Goal: Information Seeking & Learning: Learn about a topic

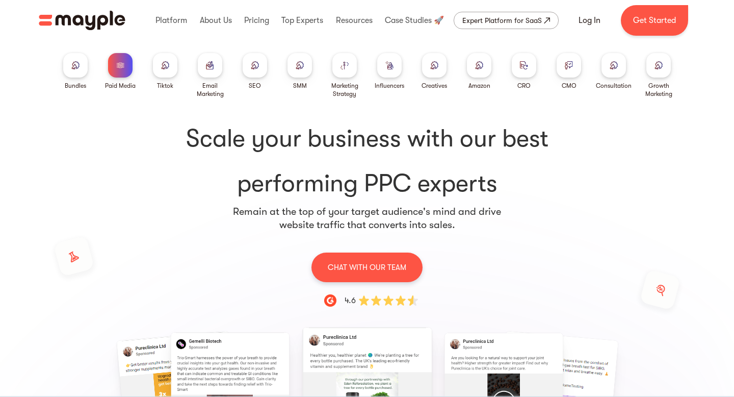
click at [300, 61] on div at bounding box center [299, 65] width 24 height 24
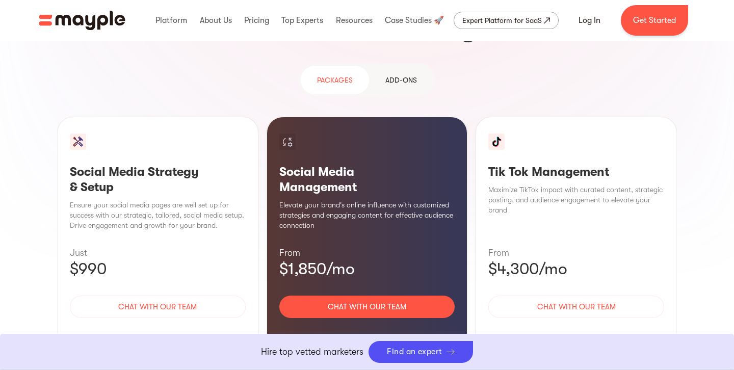
scroll to position [981, 0]
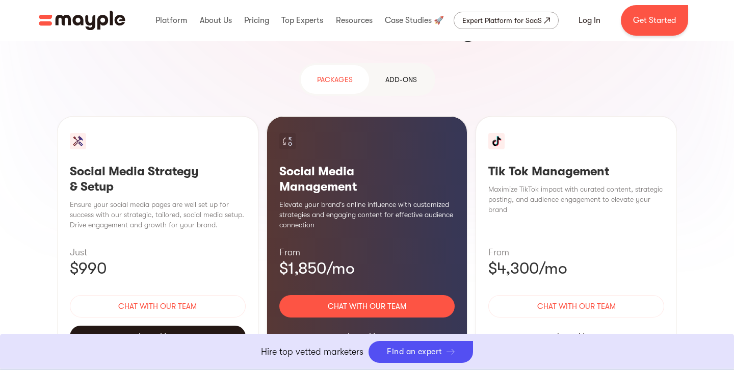
click at [163, 326] on div "Learn More" at bounding box center [158, 336] width 176 height 21
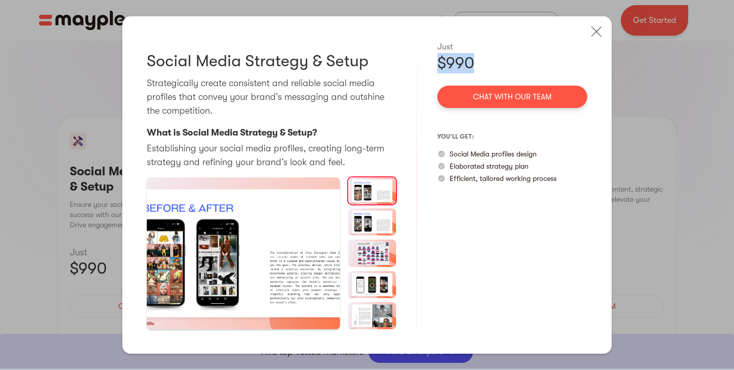
drag, startPoint x: 430, startPoint y: 62, endPoint x: 470, endPoint y: 61, distance: 39.8
click at [471, 62] on div "Social Media Strategy & Setup Strategically create consistent and reliable soci…" at bounding box center [366, 185] width 489 height 338
click at [596, 34] on img at bounding box center [596, 31] width 22 height 22
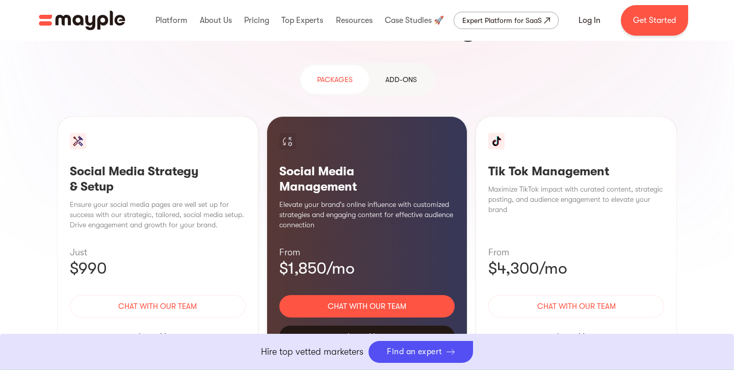
click at [374, 326] on div "Learn More" at bounding box center [367, 336] width 176 height 21
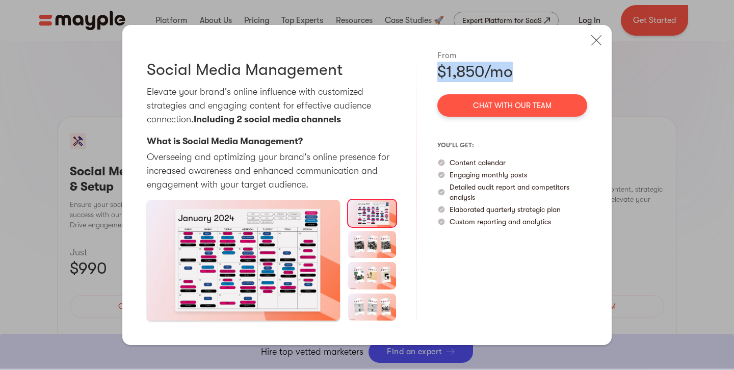
drag, startPoint x: 433, startPoint y: 69, endPoint x: 521, endPoint y: 69, distance: 87.7
click at [521, 69] on div "Social Media Management Elevate your brand's online influence with customized s…" at bounding box center [366, 185] width 489 height 320
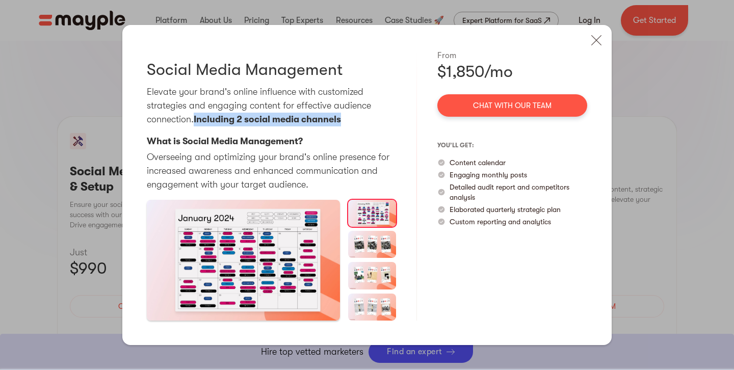
drag, startPoint x: 195, startPoint y: 116, endPoint x: 344, endPoint y: 120, distance: 148.4
click at [346, 120] on p "Elevate your brand's online influence with customized strategies and engaging c…" at bounding box center [271, 105] width 249 height 41
click at [473, 165] on p "Content calendar" at bounding box center [478, 162] width 56 height 10
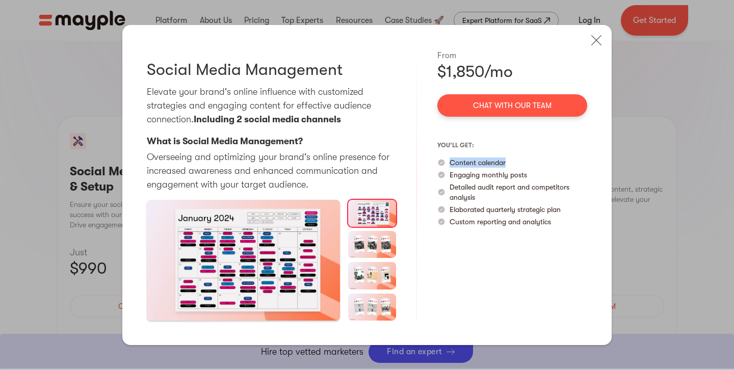
drag, startPoint x: 449, startPoint y: 167, endPoint x: 520, endPoint y: 163, distance: 71.5
click at [522, 163] on div "Content calendar" at bounding box center [512, 162] width 150 height 10
drag, startPoint x: 447, startPoint y: 177, endPoint x: 533, endPoint y: 176, distance: 85.1
click at [534, 176] on div "Engaging monthly posts" at bounding box center [512, 175] width 150 height 10
drag, startPoint x: 452, startPoint y: 188, endPoint x: 486, endPoint y: 196, distance: 35.5
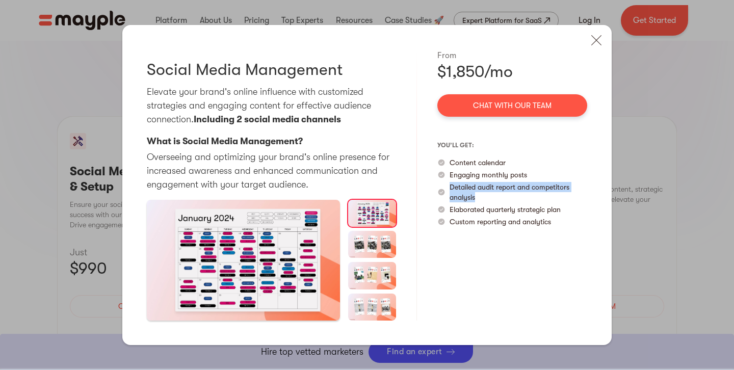
click at [486, 196] on p "Detailed audit report and competitors analysis" at bounding box center [519, 192] width 138 height 20
click at [475, 208] on p "Elaborated quarterly strategic plan" at bounding box center [505, 209] width 111 height 10
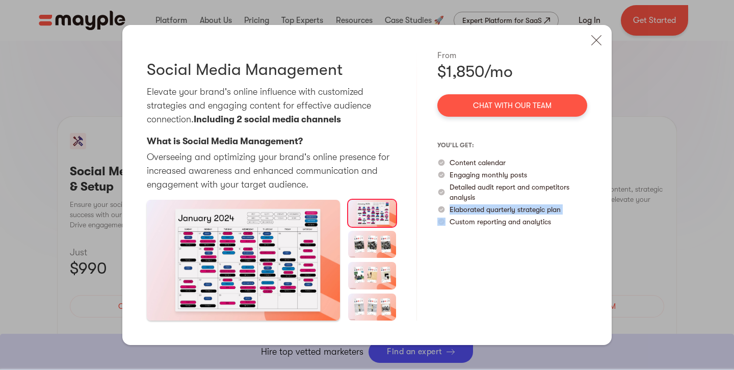
drag, startPoint x: 450, startPoint y: 209, endPoint x: 543, endPoint y: 212, distance: 93.3
click at [544, 213] on p "Elaborated quarterly strategic plan" at bounding box center [505, 209] width 111 height 10
click at [488, 243] on div "From $1,850/mo Chat with our team you’ll get: Content calendar Engaging monthly…" at bounding box center [512, 184] width 150 height 271
drag, startPoint x: 447, startPoint y: 222, endPoint x: 563, endPoint y: 218, distance: 115.8
click at [565, 218] on div "Custom reporting and analytics" at bounding box center [512, 222] width 150 height 10
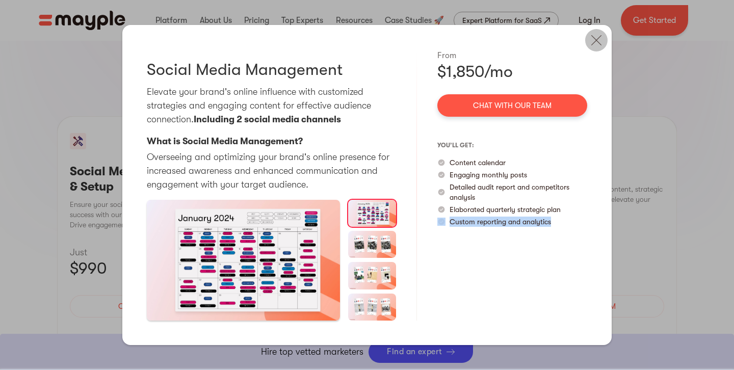
click at [593, 43] on img at bounding box center [596, 40] width 22 height 22
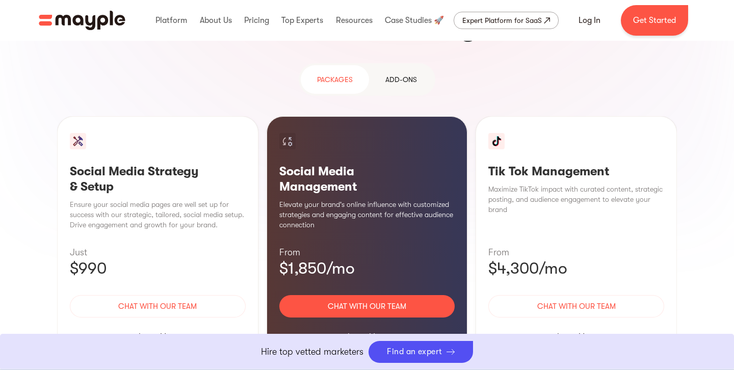
click at [591, 326] on div "Learn More" at bounding box center [576, 336] width 176 height 21
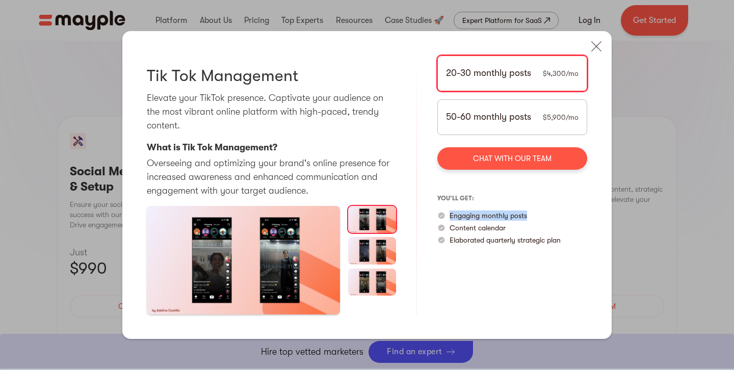
drag, startPoint x: 448, startPoint y: 216, endPoint x: 533, endPoint y: 215, distance: 85.1
click at [534, 217] on div "Engaging monthly posts" at bounding box center [512, 215] width 150 height 10
drag, startPoint x: 458, startPoint y: 232, endPoint x: 520, endPoint y: 233, distance: 62.7
click at [520, 233] on div "you’ll get: Engaging monthly posts Content calendar Elaborated quarterly strate…" at bounding box center [512, 217] width 150 height 55
drag, startPoint x: 465, startPoint y: 252, endPoint x: 573, endPoint y: 252, distance: 107.5
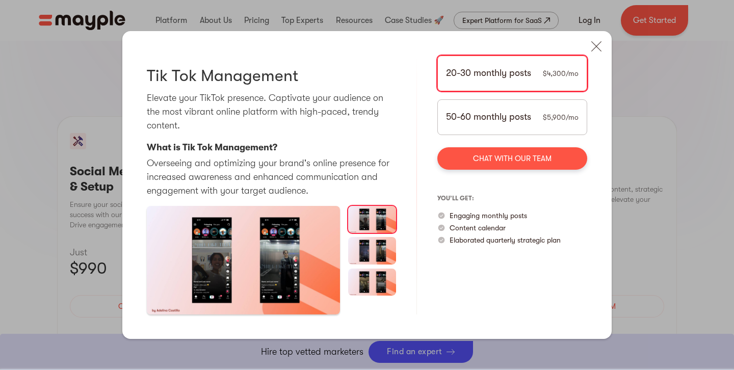
click at [573, 252] on div "20-30 monthly posts $4,300/mo 50-60 monthly posts $5,900/mo Chat with our team …" at bounding box center [512, 185] width 150 height 259
click at [595, 49] on img at bounding box center [596, 46] width 22 height 22
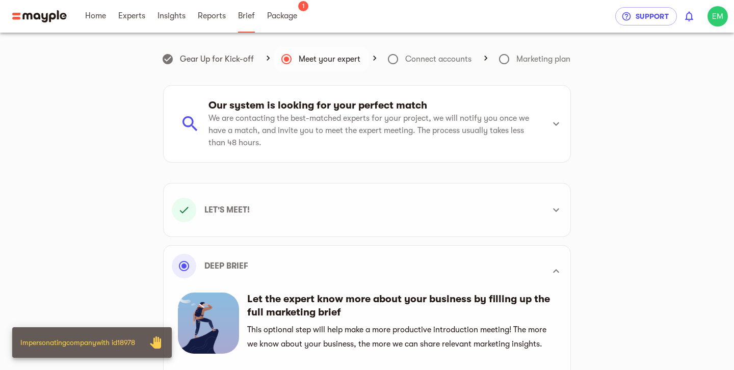
click at [243, 19] on span "Brief" at bounding box center [246, 16] width 17 height 12
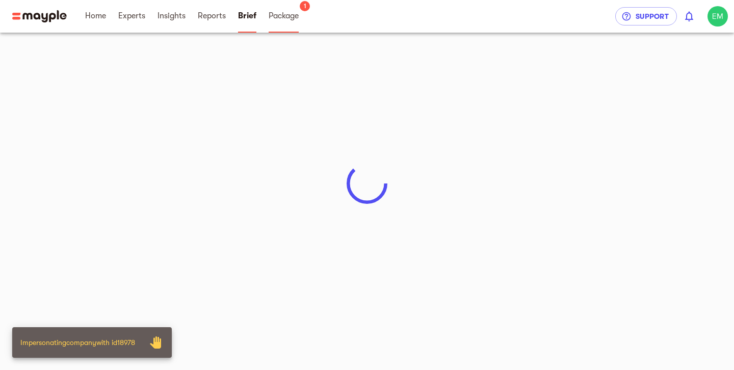
click at [282, 21] on span "Package" at bounding box center [284, 16] width 30 height 12
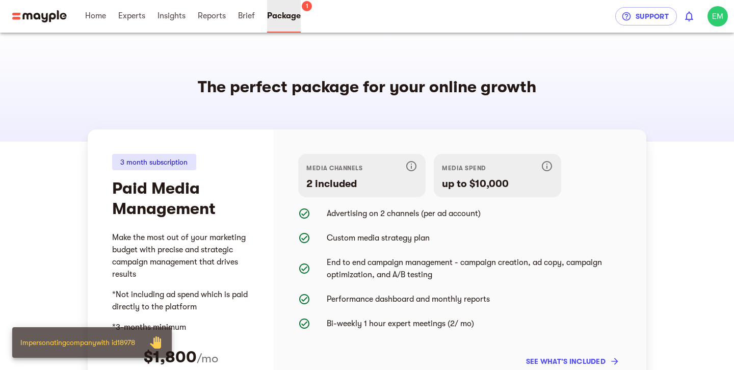
click at [282, 21] on span "Package" at bounding box center [284, 16] width 34 height 12
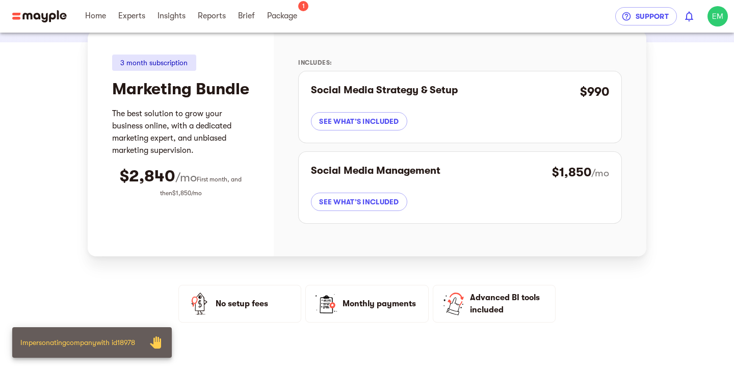
scroll to position [68, 0]
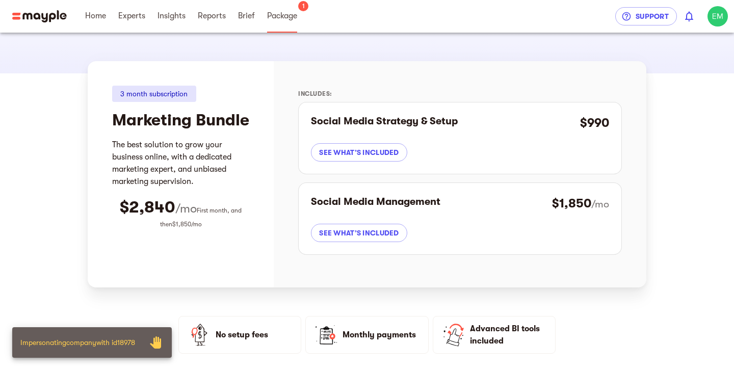
click at [285, 20] on span "Package" at bounding box center [282, 16] width 30 height 12
click at [288, 17] on span "Package" at bounding box center [282, 16] width 30 height 12
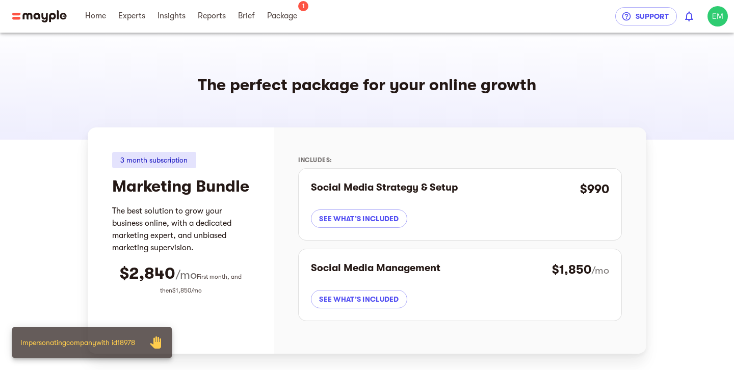
scroll to position [0, 0]
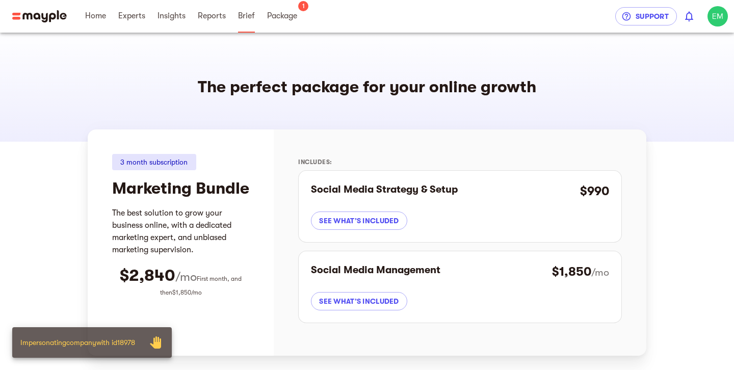
click at [248, 11] on span "Brief" at bounding box center [246, 16] width 17 height 12
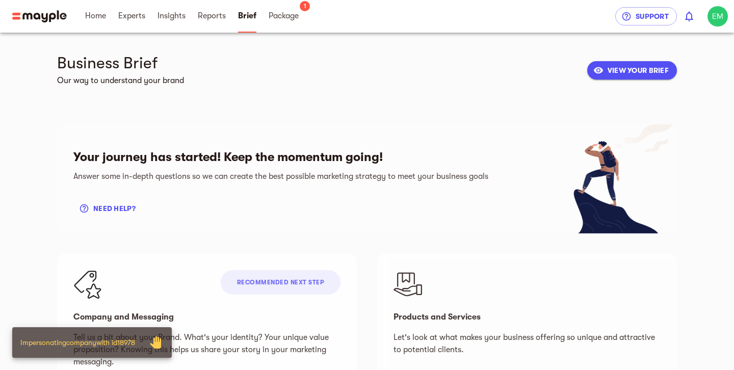
click at [633, 72] on span "VIEW YOUR BRIEF" at bounding box center [631, 70] width 73 height 12
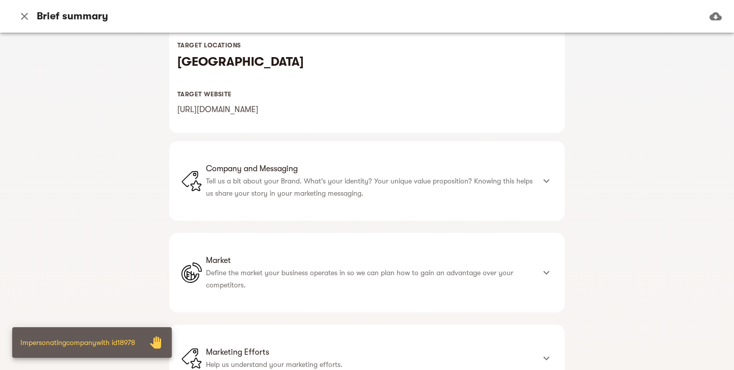
click at [418, 193] on p "Tell us a bit about your Brand. What's your identity? Your unique value proposi…" at bounding box center [370, 187] width 328 height 24
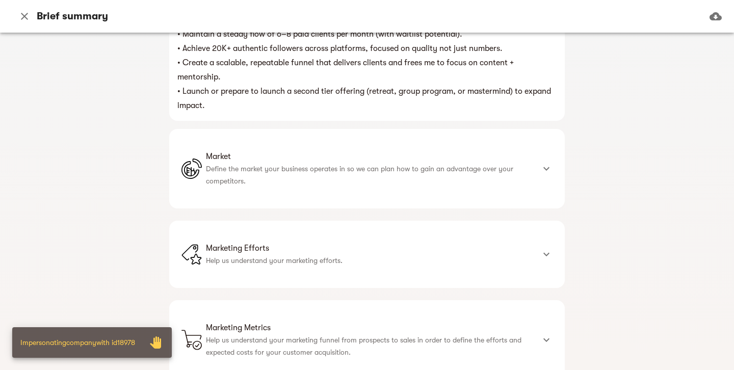
scroll to position [651, 0]
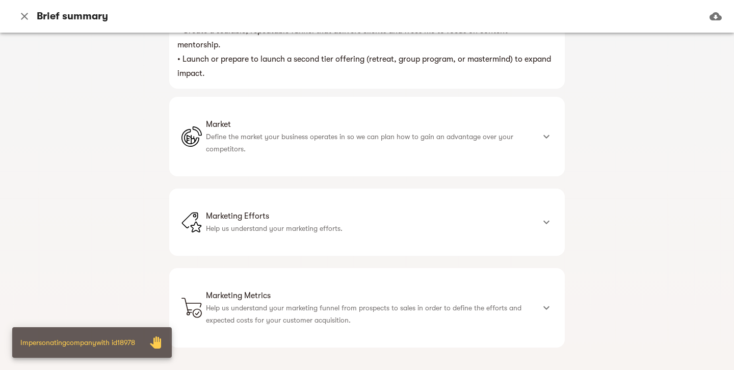
click at [399, 189] on div "Marketing Efforts Help us understand your marketing efforts." at bounding box center [367, 222] width 396 height 67
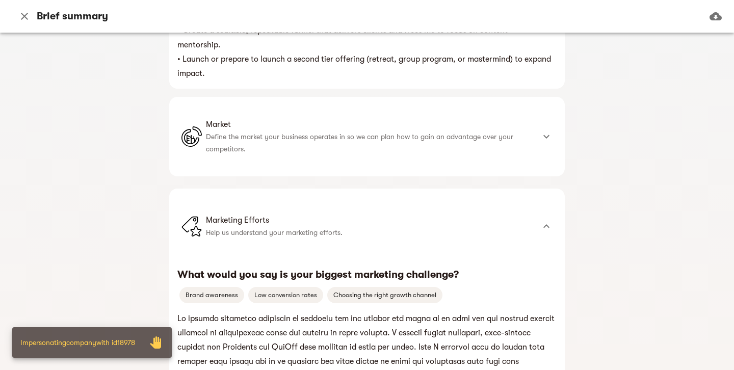
click at [413, 134] on p "Define the market your business operates in so we can plan how to gain an advan…" at bounding box center [370, 142] width 328 height 24
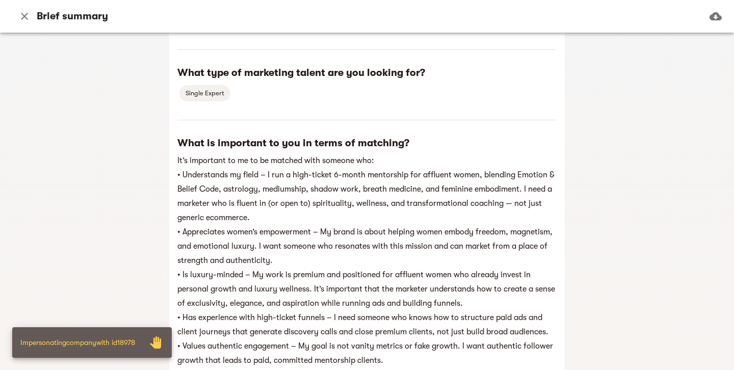
scroll to position [1918, 0]
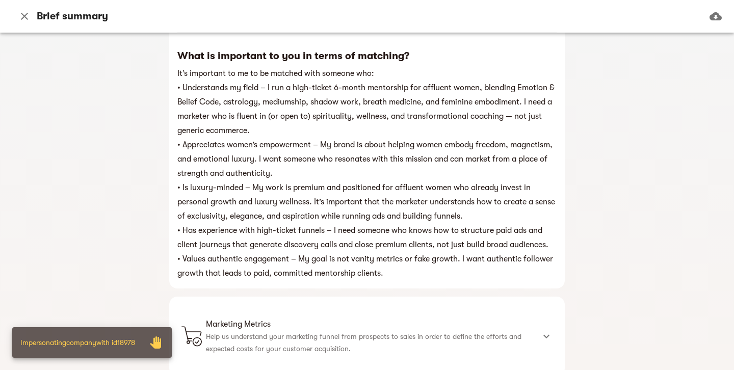
click at [359, 318] on span "Marketing Metrics" at bounding box center [370, 324] width 328 height 12
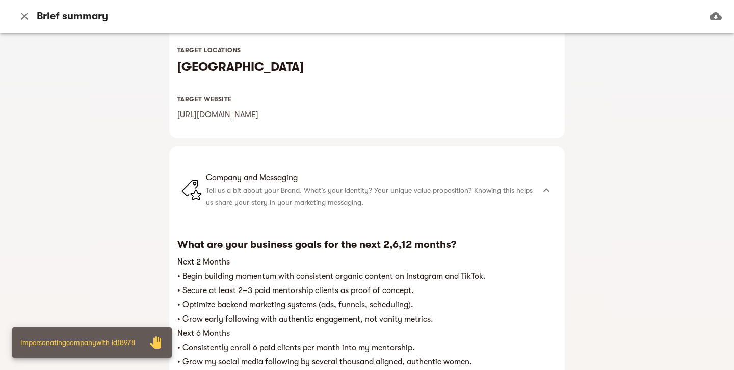
scroll to position [0, 0]
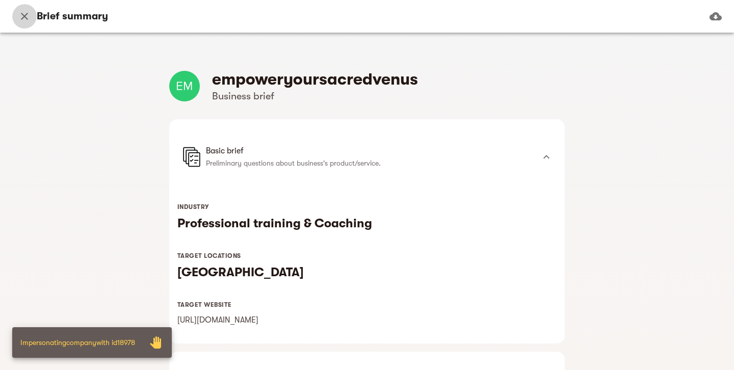
click at [28, 16] on icon "button" at bounding box center [24, 16] width 12 height 12
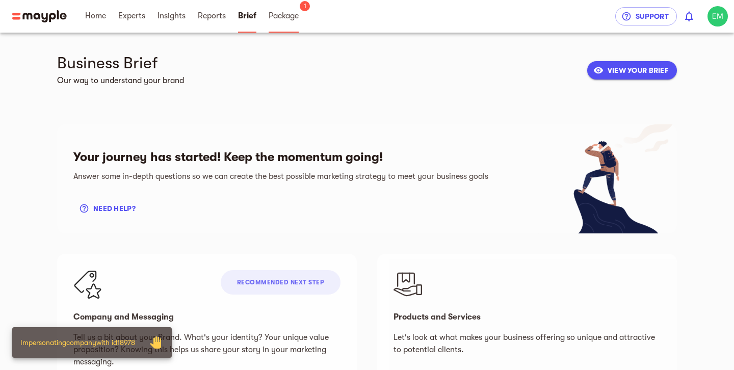
click at [290, 23] on link "Package" at bounding box center [284, 16] width 30 height 33
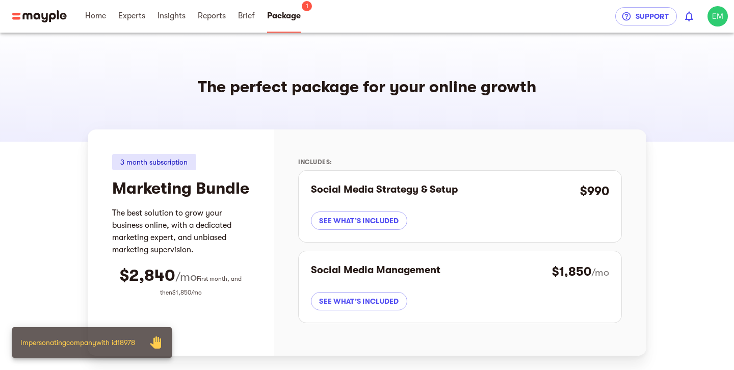
scroll to position [5, 0]
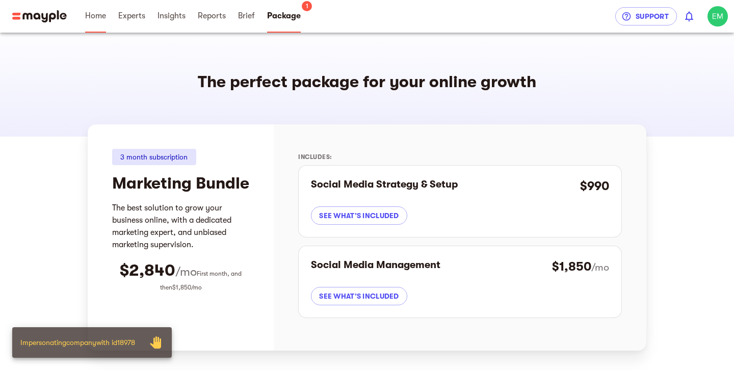
click at [106, 13] on span "Home" at bounding box center [95, 16] width 33 height 33
click at [91, 20] on span "Home" at bounding box center [95, 16] width 21 height 12
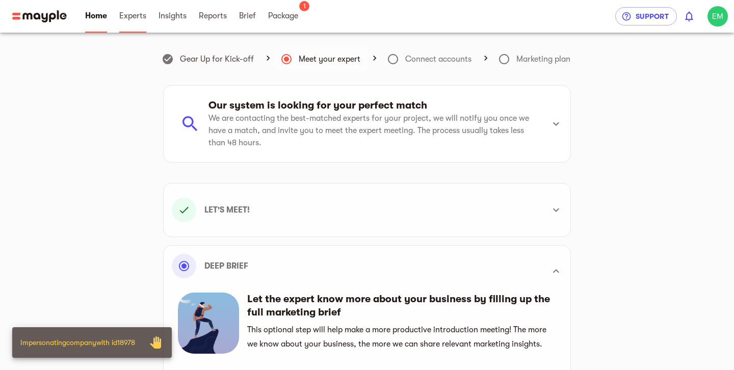
click at [141, 22] on link "Experts" at bounding box center [132, 16] width 27 height 33
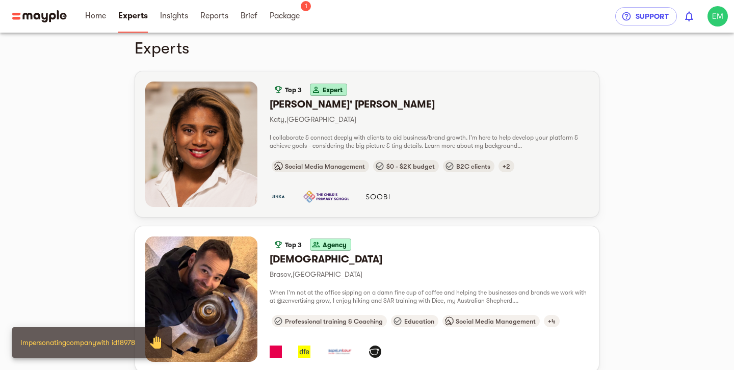
scroll to position [18, 0]
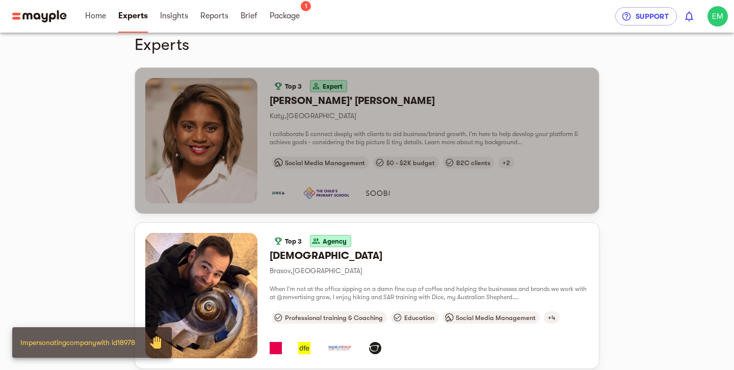
drag, startPoint x: 287, startPoint y: 177, endPoint x: 492, endPoint y: 188, distance: 205.2
click at [492, 188] on div "button" at bounding box center [429, 187] width 319 height 33
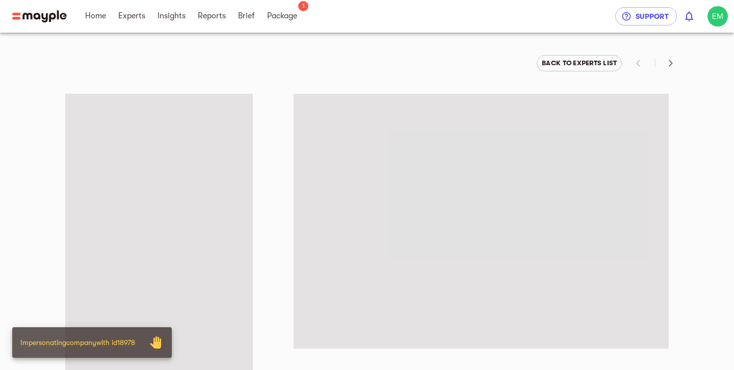
click at [492, 189] on span at bounding box center [481, 221] width 375 height 255
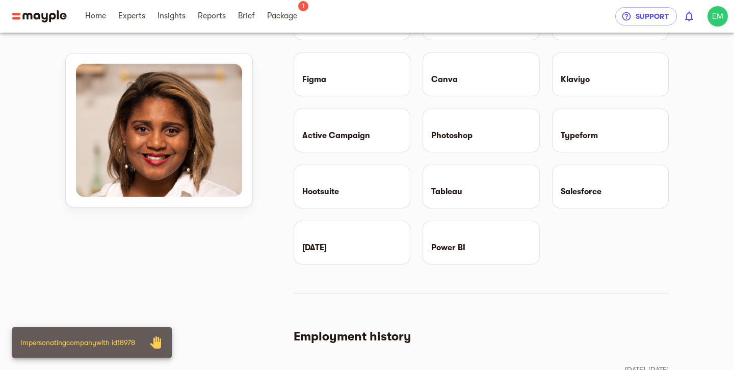
scroll to position [998, 0]
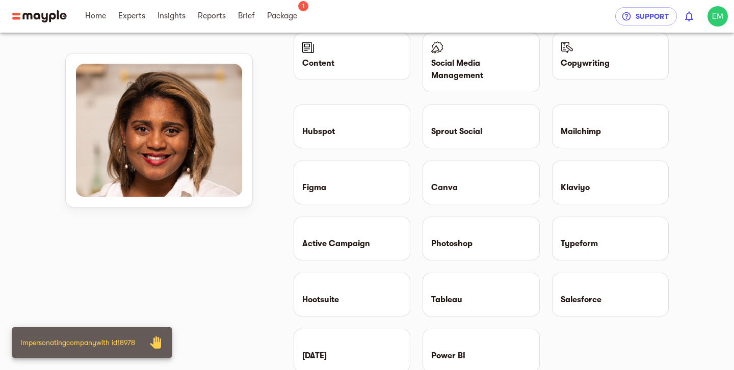
click at [255, 16] on span "Brief" at bounding box center [246, 16] width 29 height 33
click at [247, 20] on span "Brief" at bounding box center [246, 16] width 17 height 12
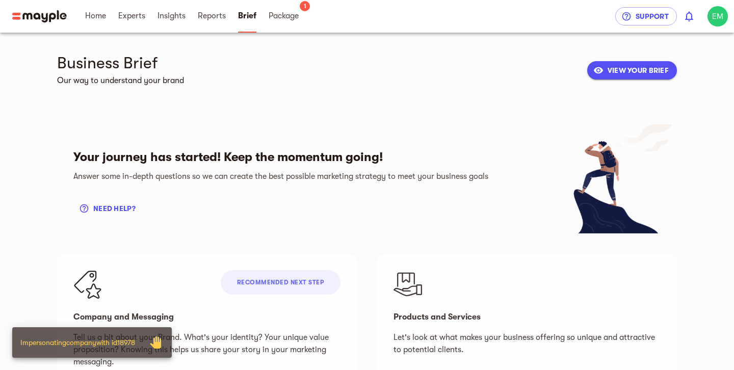
click at [644, 71] on span "VIEW YOUR BRIEF" at bounding box center [631, 70] width 73 height 12
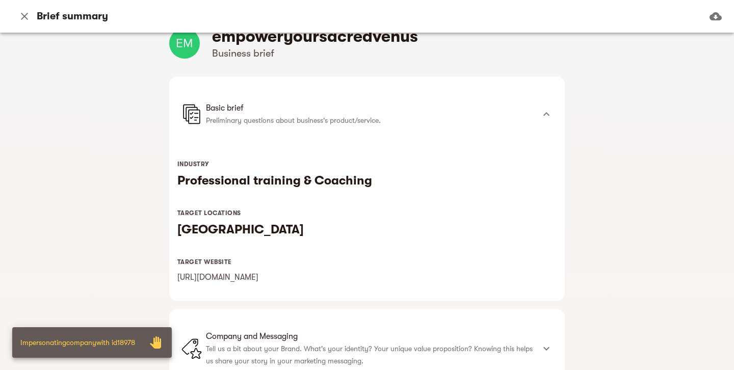
scroll to position [273, 0]
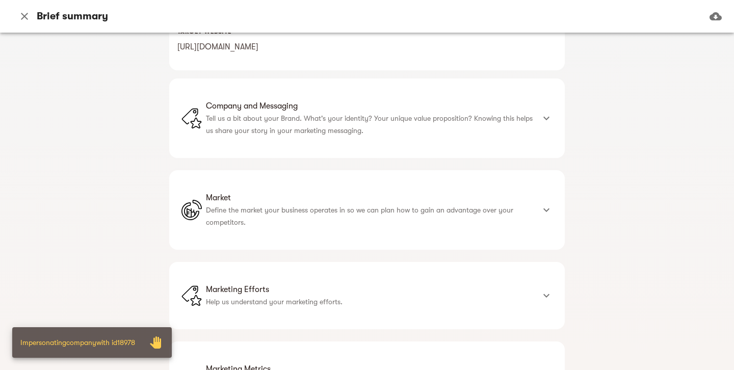
click at [387, 140] on div "Company and Messaging Tell us a bit about your Brand. What's your identity? You…" at bounding box center [367, 118] width 396 height 80
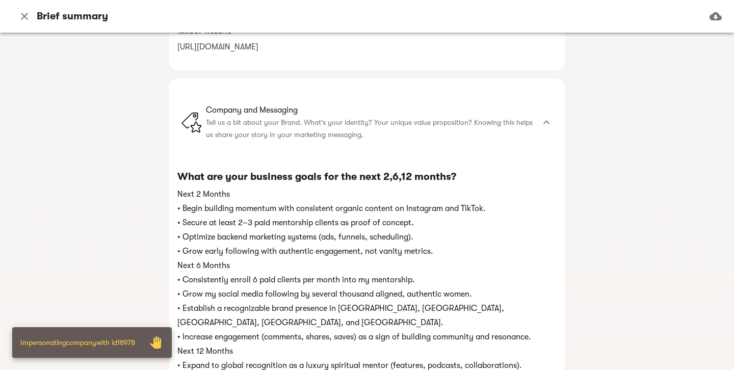
scroll to position [158, 0]
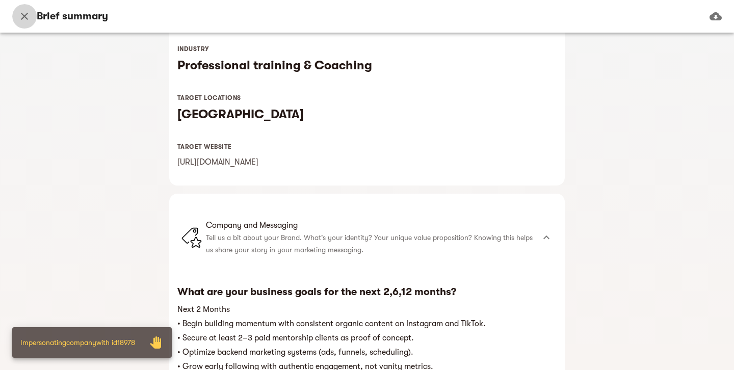
click at [26, 15] on icon "button" at bounding box center [24, 16] width 12 height 12
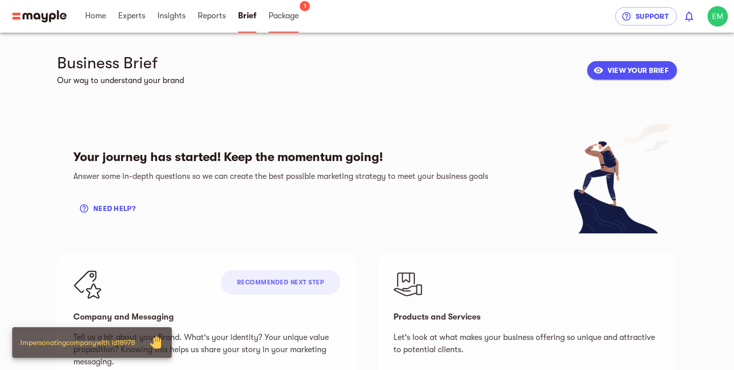
click at [284, 23] on link "Package" at bounding box center [284, 16] width 30 height 33
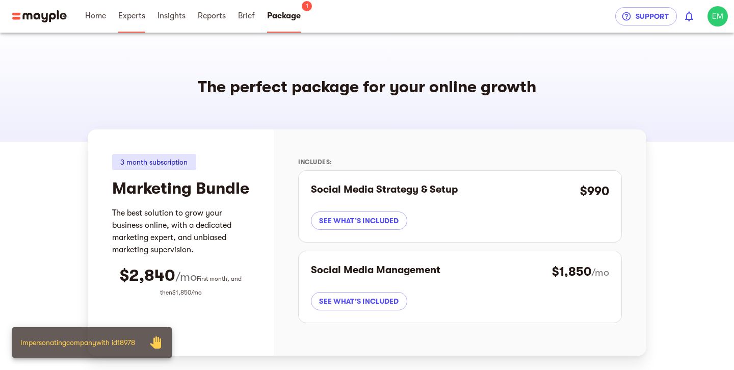
drag, startPoint x: 145, startPoint y: 28, endPoint x: 103, endPoint y: 19, distance: 42.6
click at [103, 19] on span "Home" at bounding box center [95, 16] width 21 height 12
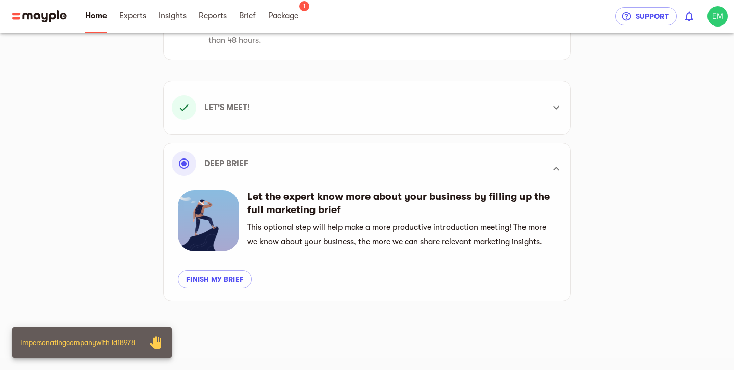
scroll to position [103, 0]
click at [296, 100] on div "Let's meet!" at bounding box center [358, 107] width 372 height 24
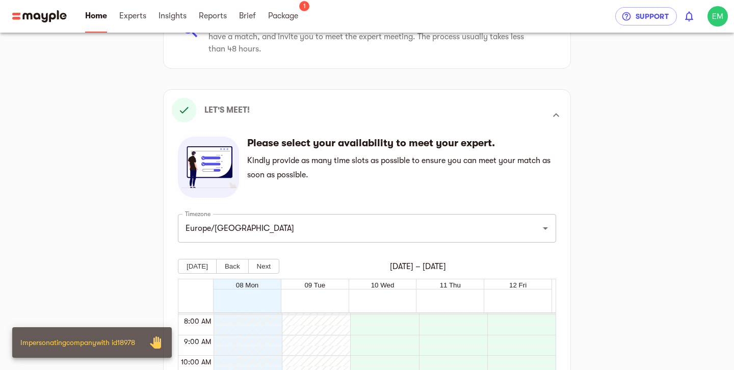
scroll to position [0, 0]
